Goal: Transaction & Acquisition: Purchase product/service

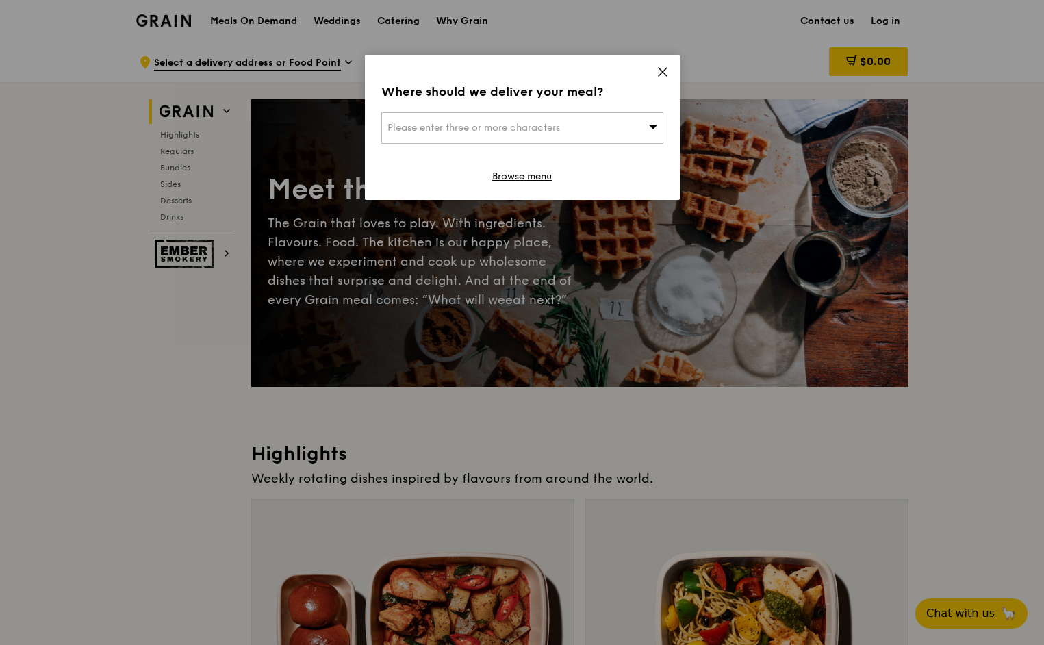
click at [660, 68] on icon at bounding box center [663, 72] width 12 height 12
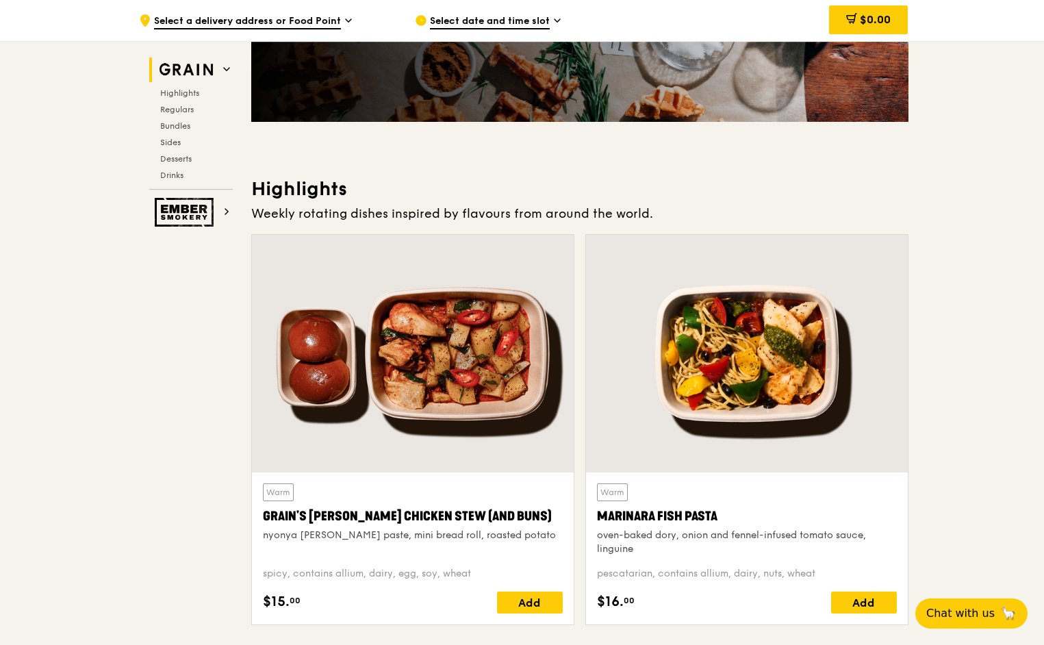
scroll to position [370, 0]
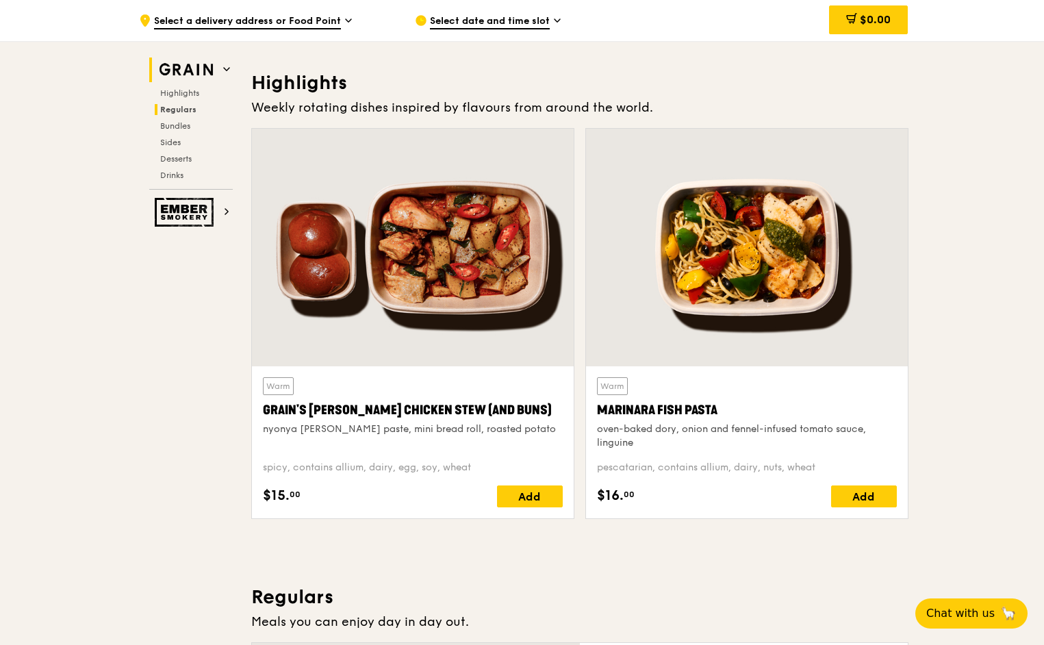
click at [190, 110] on span "Regulars" at bounding box center [178, 110] width 36 height 10
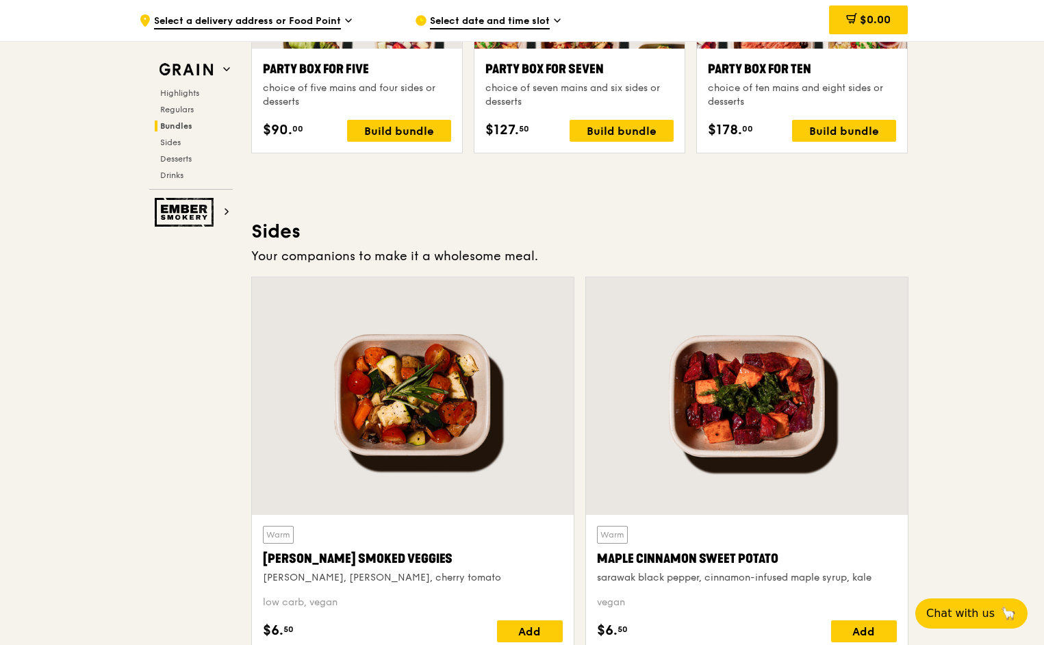
scroll to position [3163, 0]
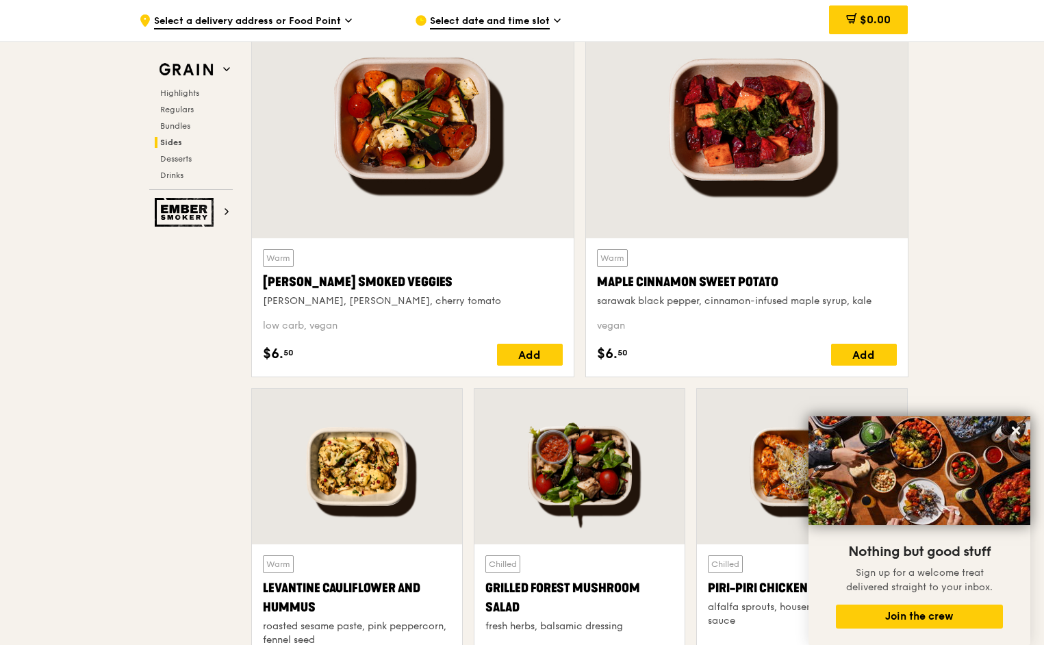
click at [283, 14] on span "Select a delivery address or Food Point" at bounding box center [247, 21] width 187 height 15
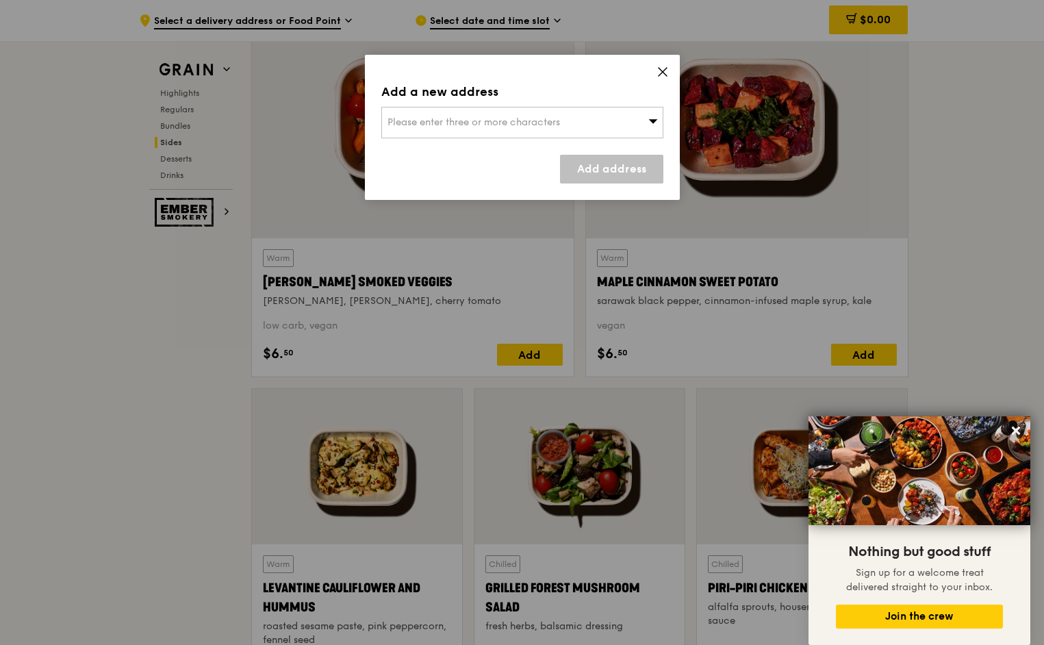
click at [487, 121] on span "Please enter three or more characters" at bounding box center [474, 122] width 173 height 12
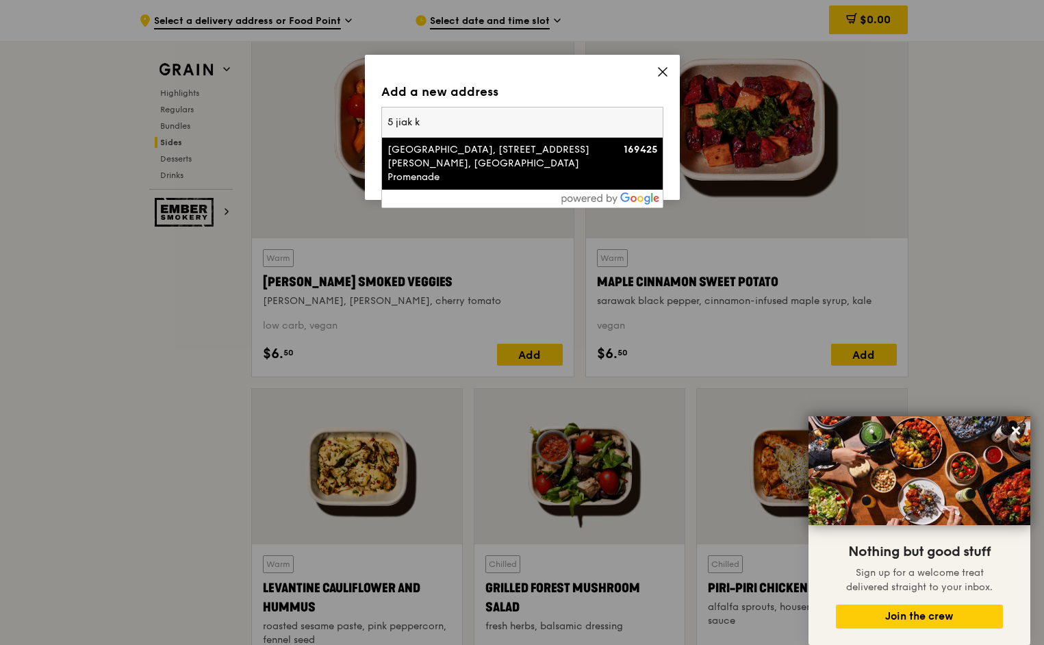
type input "5 jiak k"
click at [519, 162] on div "[GEOGRAPHIC_DATA], [STREET_ADDRESS][PERSON_NAME], [GEOGRAPHIC_DATA] Promenade" at bounding box center [489, 163] width 203 height 41
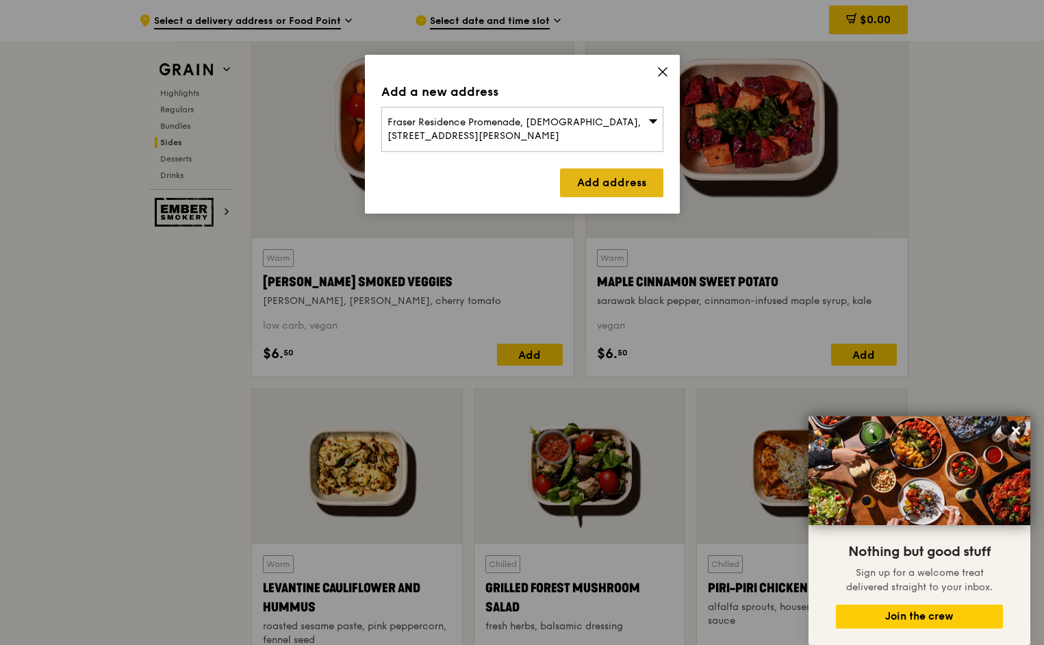
click at [629, 170] on link "Add address" at bounding box center [611, 182] width 103 height 29
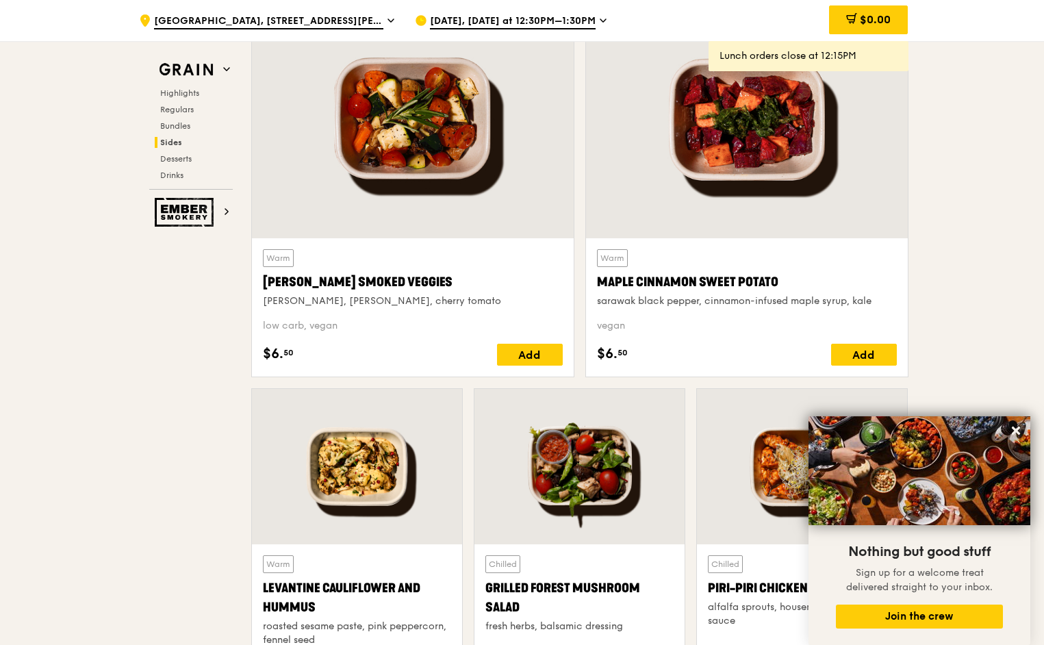
click at [525, 23] on span "[DATE], [DATE] at 12:30PM–1:30PM" at bounding box center [513, 21] width 166 height 15
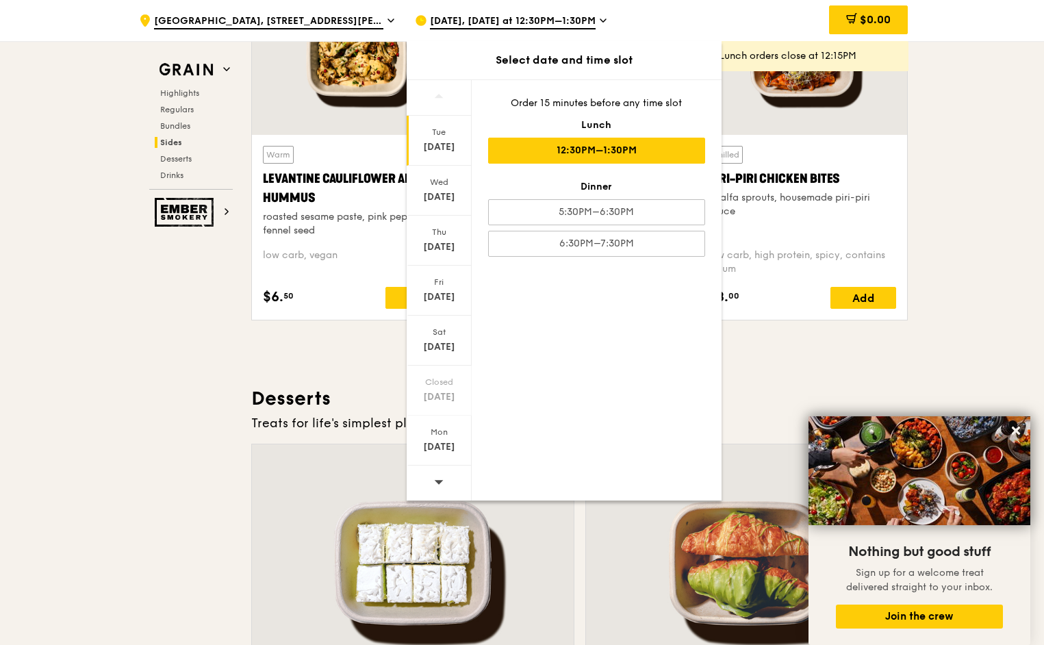
scroll to position [3573, 0]
click at [439, 480] on icon at bounding box center [439, 482] width 10 height 10
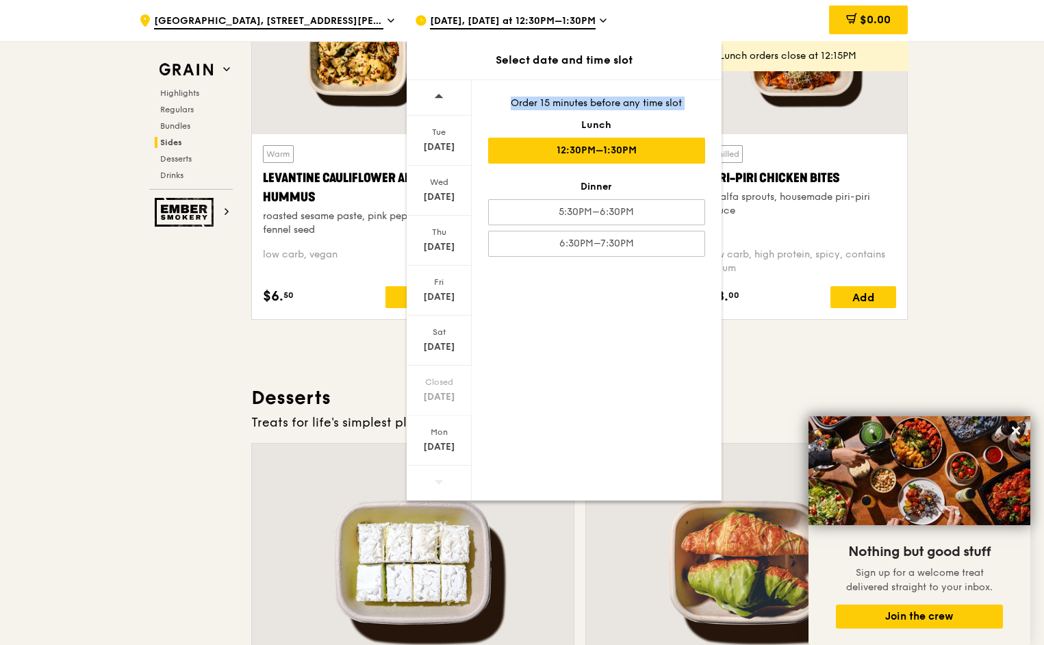
click at [439, 480] on icon at bounding box center [439, 482] width 10 height 10
click at [438, 456] on div "[DATE]" at bounding box center [439, 441] width 65 height 50
